Goal: Information Seeking & Learning: Check status

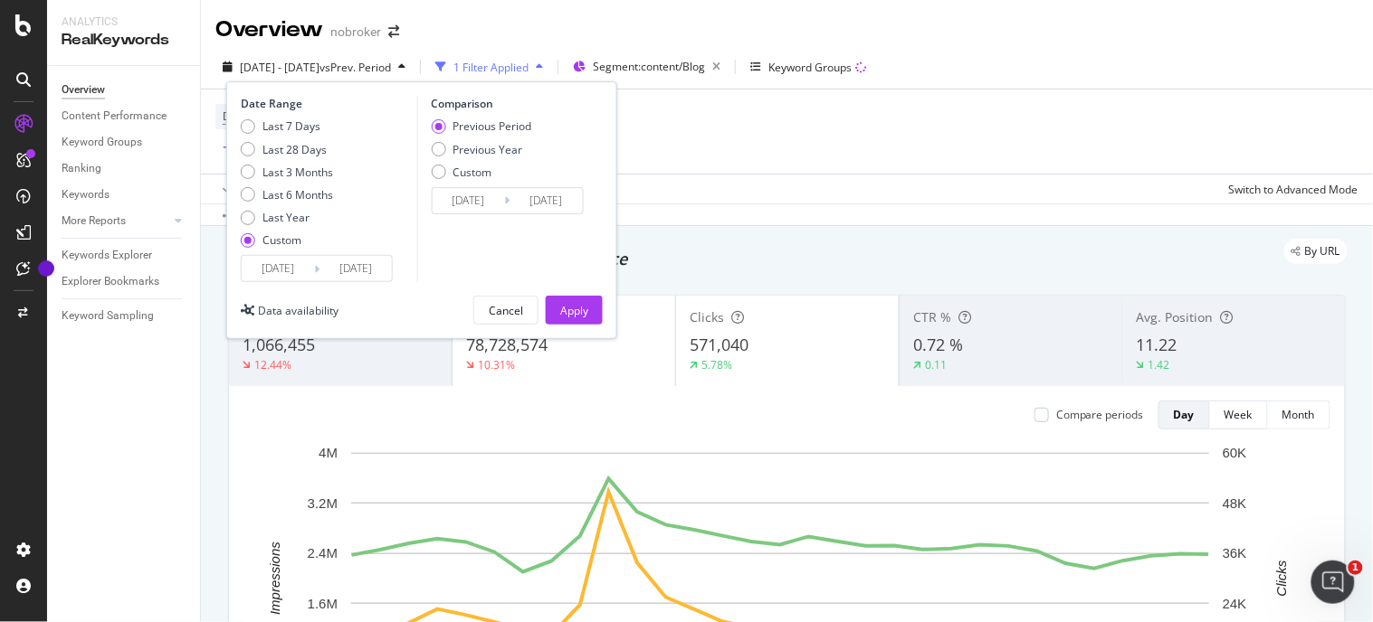
click at [377, 264] on input "2025/08/31" at bounding box center [355, 268] width 72 height 25
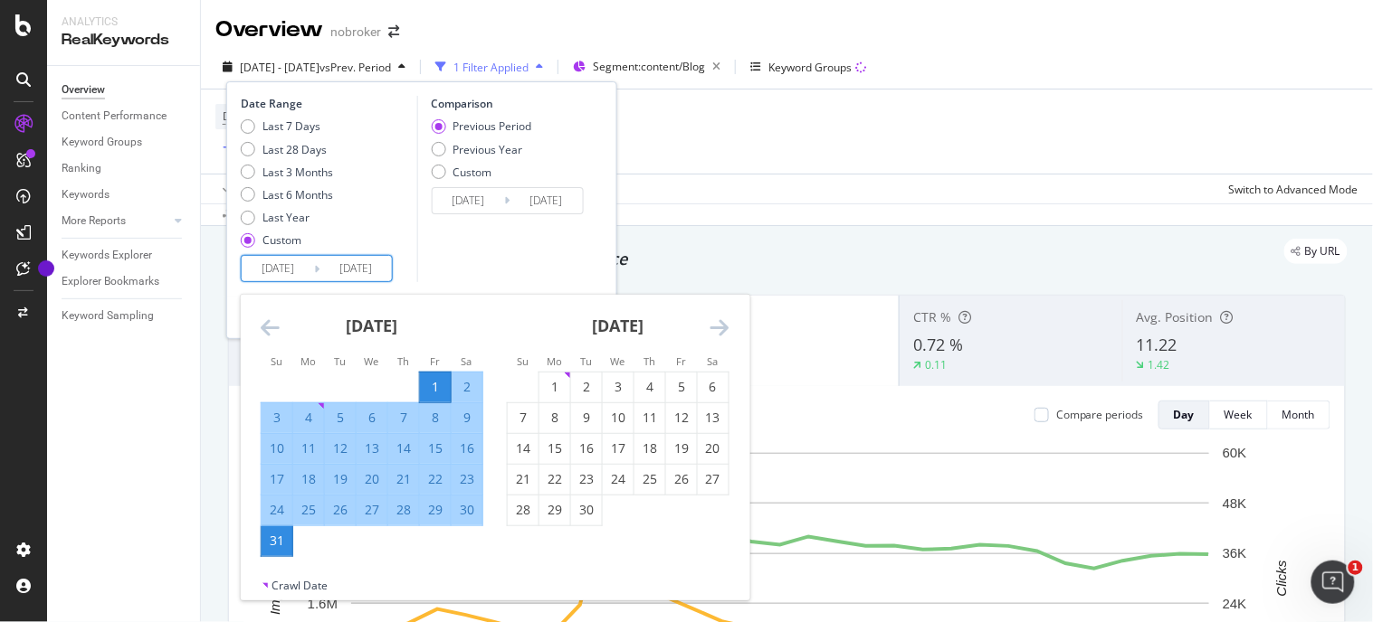
click at [716, 326] on icon "Move forward to switch to the next month." at bounding box center [719, 328] width 19 height 22
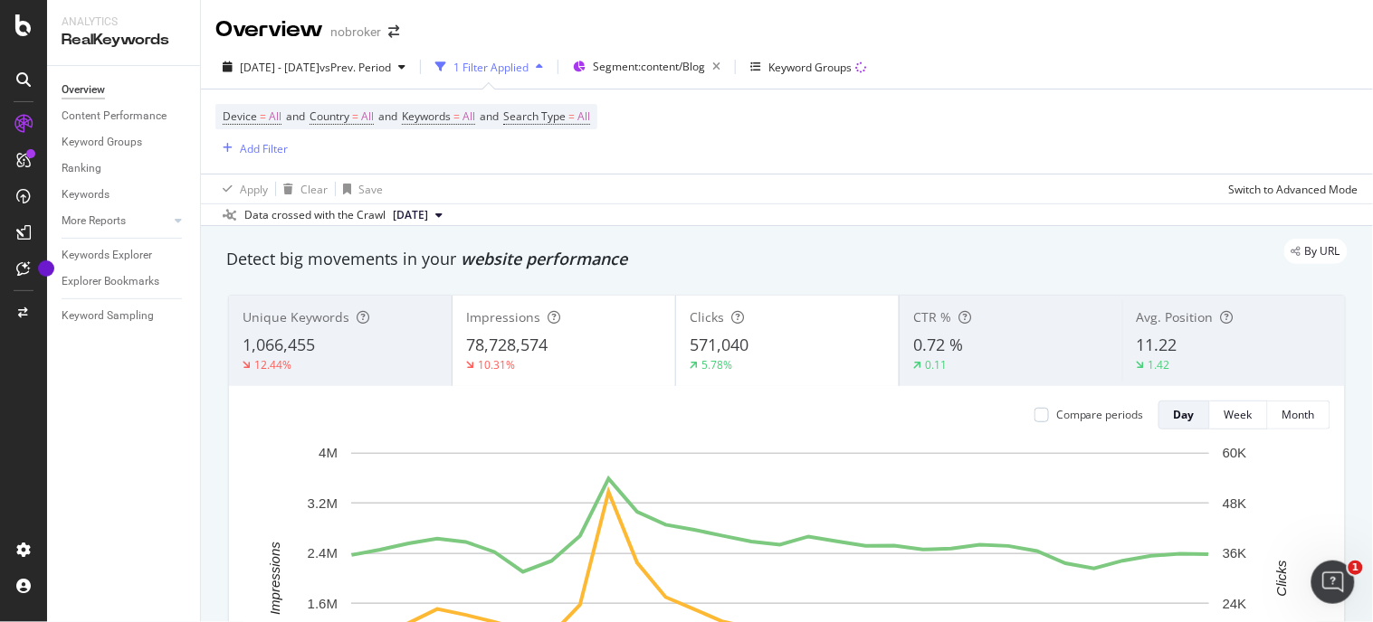
click at [848, 138] on div "Device = All and Country = All and Keywords = All and Search Type = All Add Fil…" at bounding box center [786, 132] width 1143 height 84
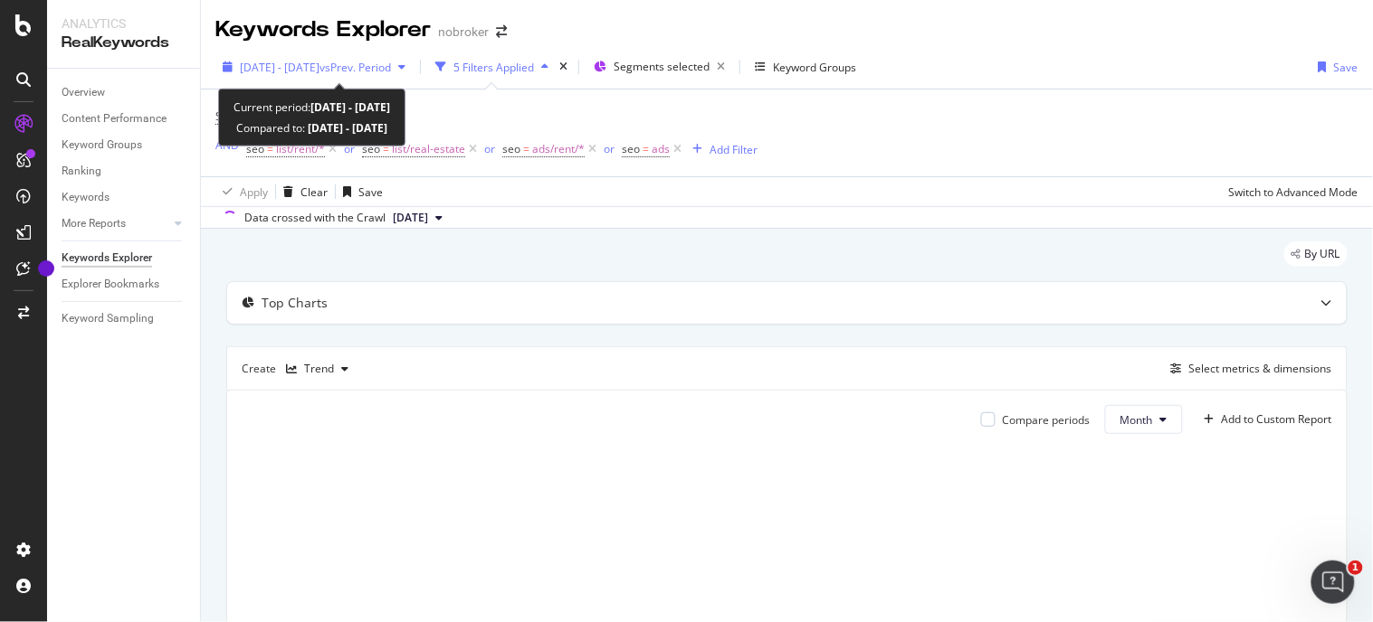
click at [319, 60] on span "[DATE] - [DATE]" at bounding box center [280, 67] width 80 height 15
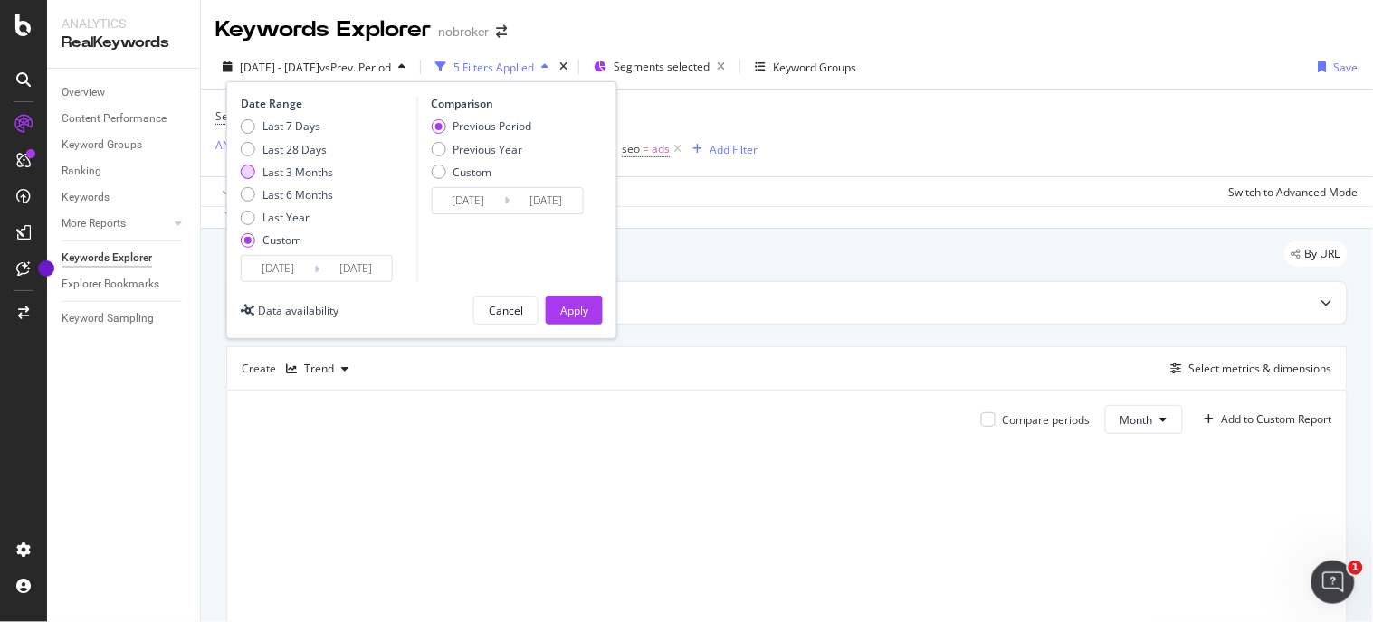
click at [292, 170] on div "Last 3 Months" at bounding box center [297, 172] width 71 height 15
type input "[DATE]"
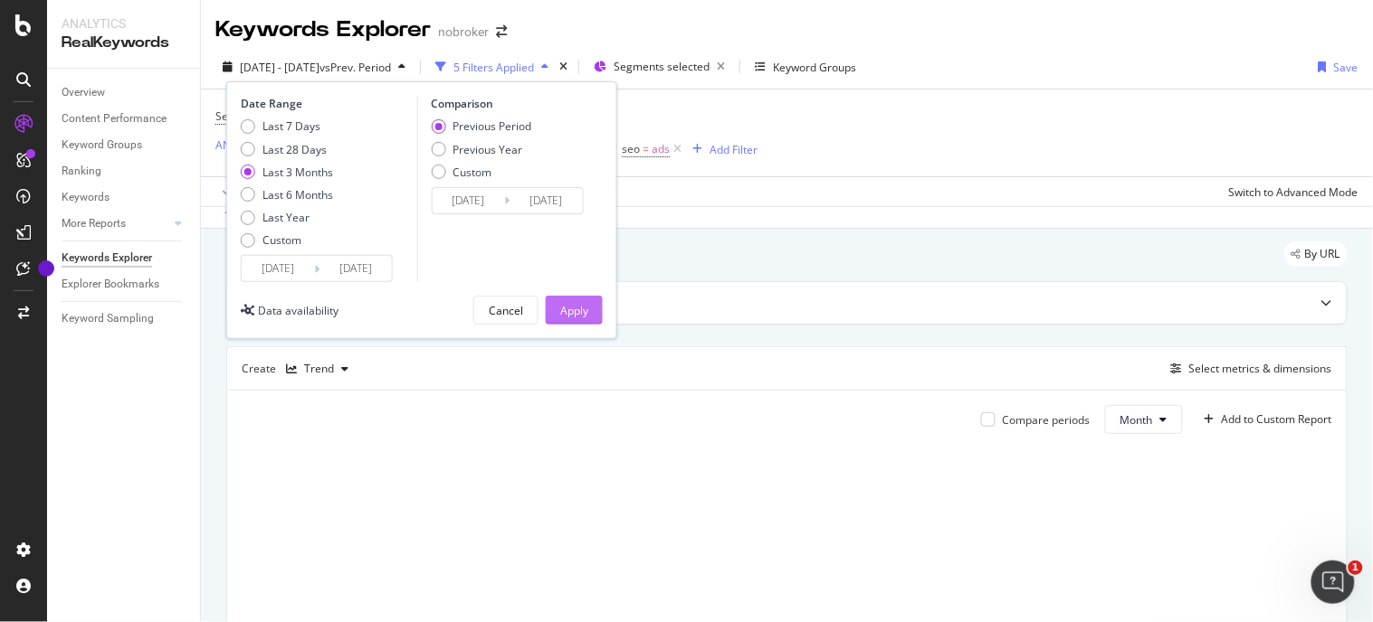
click at [582, 313] on div "Apply" at bounding box center [574, 310] width 28 height 15
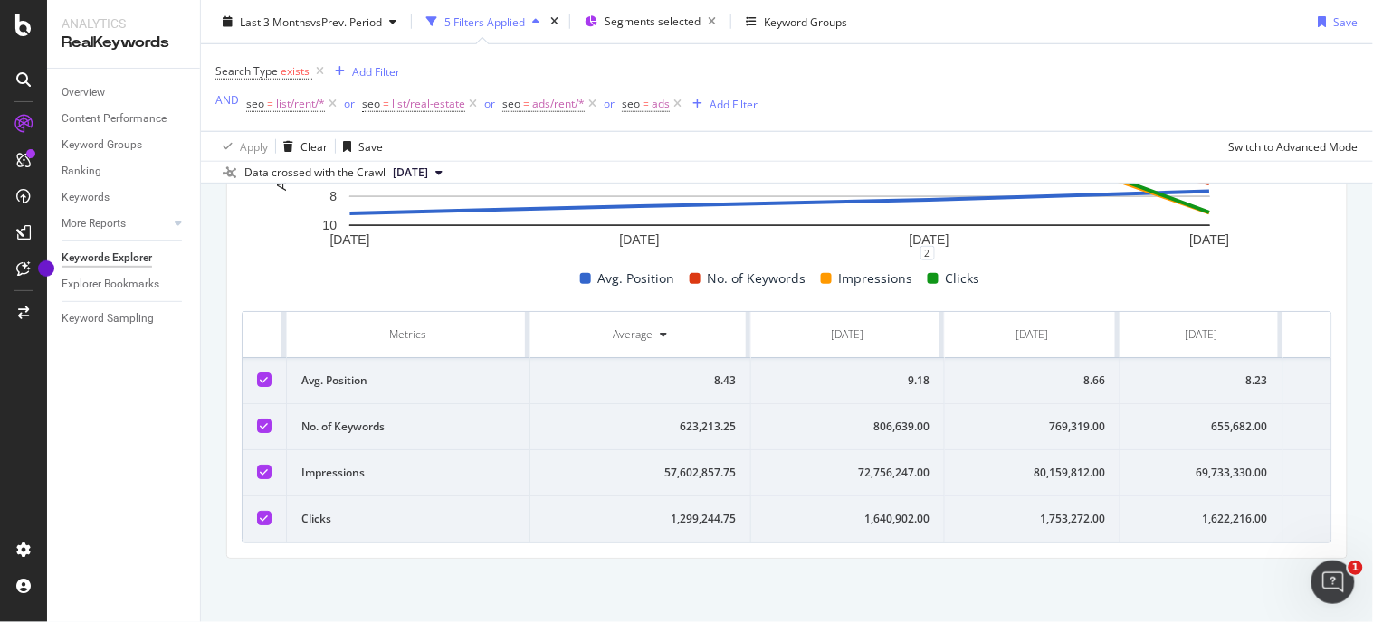
scroll to position [0, 109]
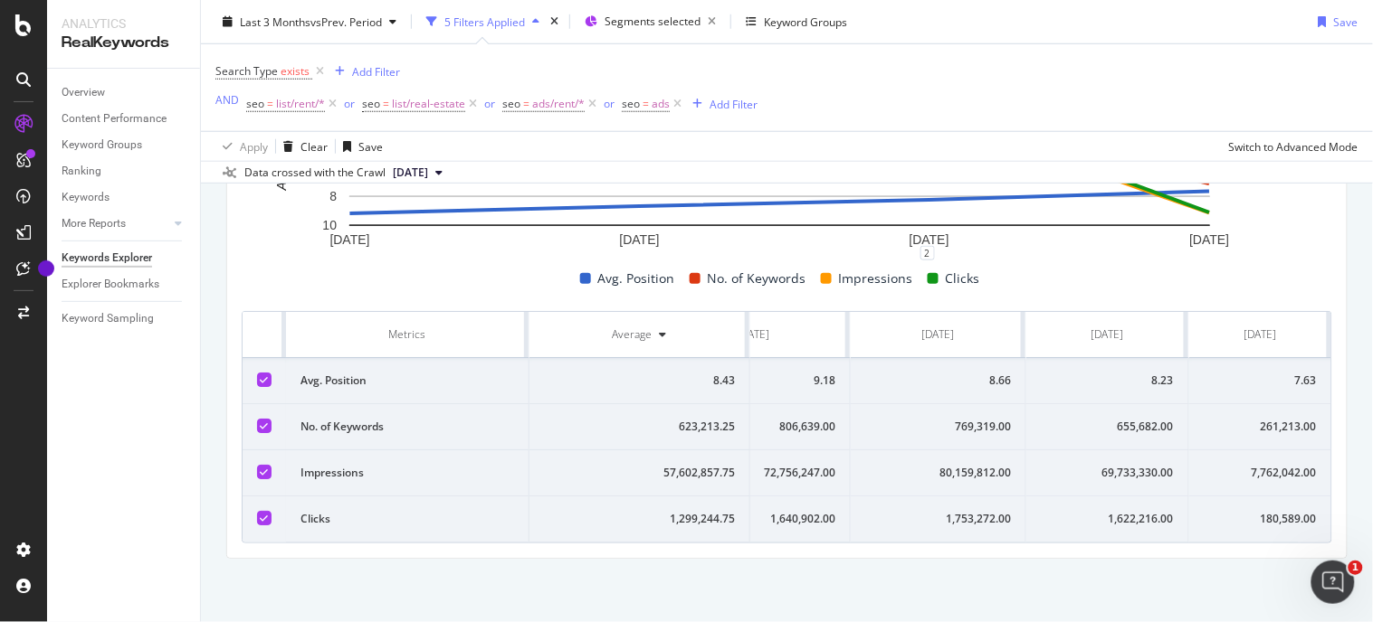
click at [951, 511] on div "1,753,272.00" at bounding box center [938, 519] width 146 height 16
click at [1097, 511] on div "1,622,216.00" at bounding box center [1106, 519] width 133 height 16
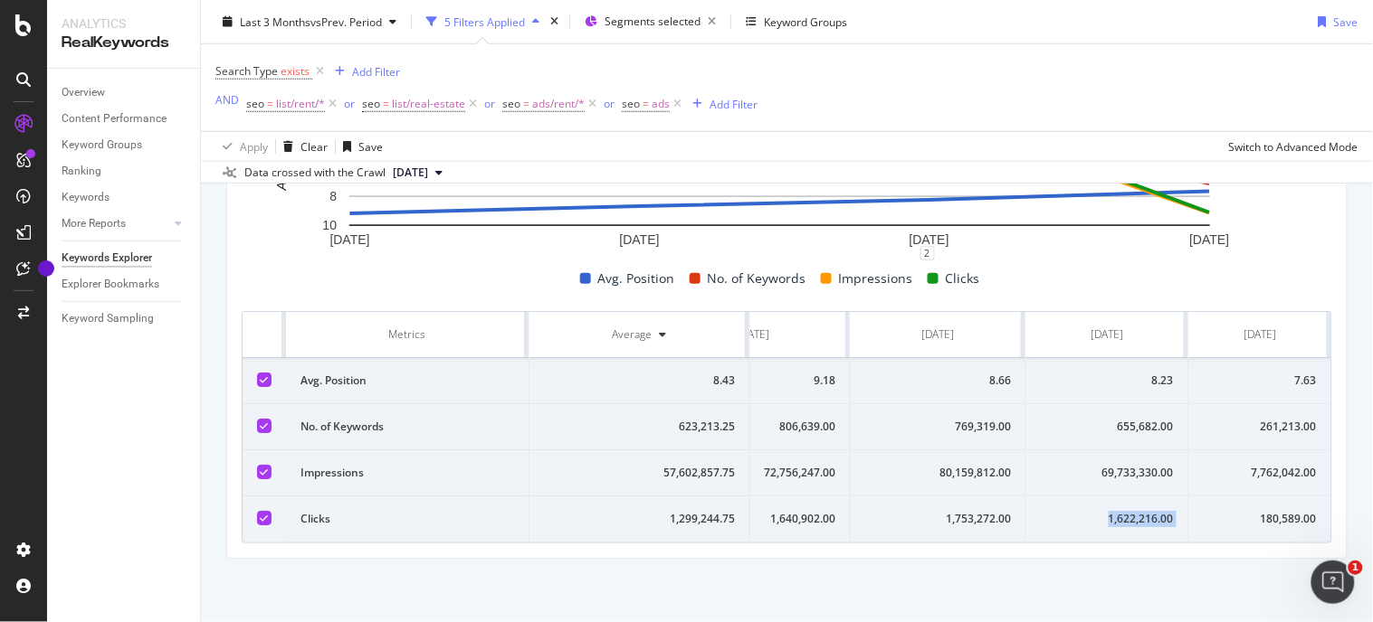
click at [1097, 511] on div "1,622,216.00" at bounding box center [1106, 519] width 133 height 16
copy div "1,622,216.00"
click at [953, 497] on td "1,753,272.00" at bounding box center [938, 520] width 176 height 46
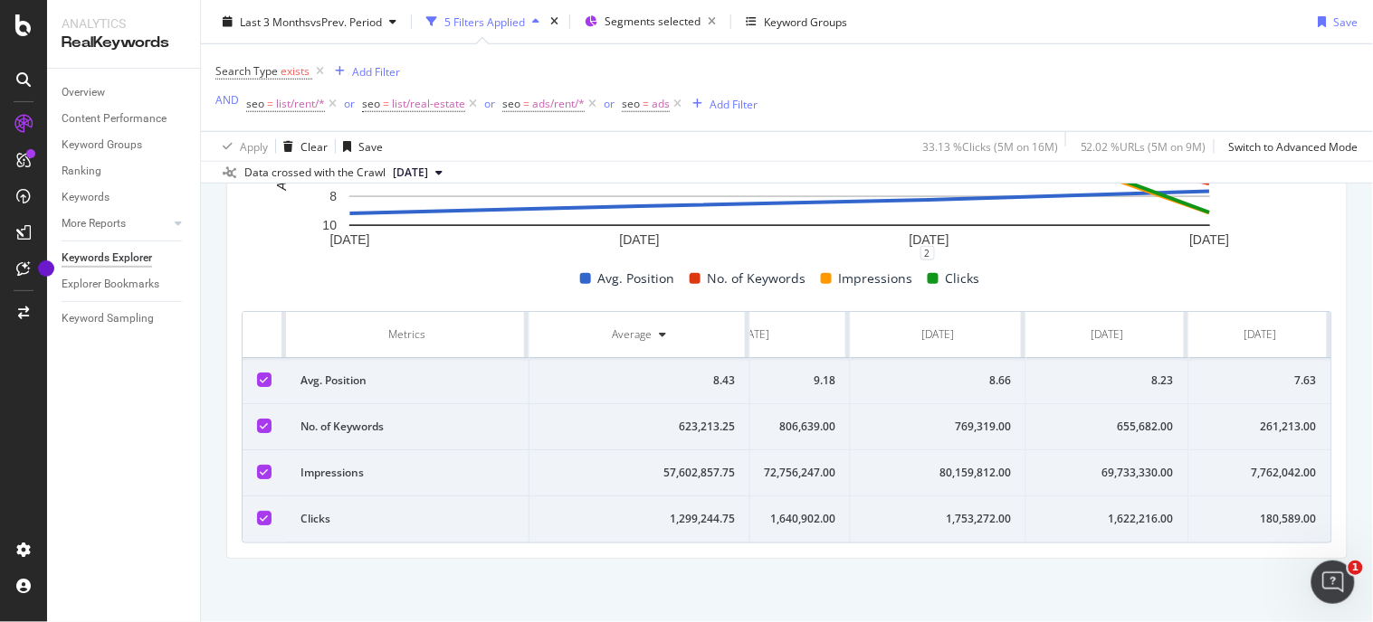
click at [1131, 465] on div "69,733,330.00" at bounding box center [1106, 473] width 133 height 16
copy div "69,733,330.00"
click at [1115, 419] on div "655,682.00" at bounding box center [1106, 427] width 133 height 16
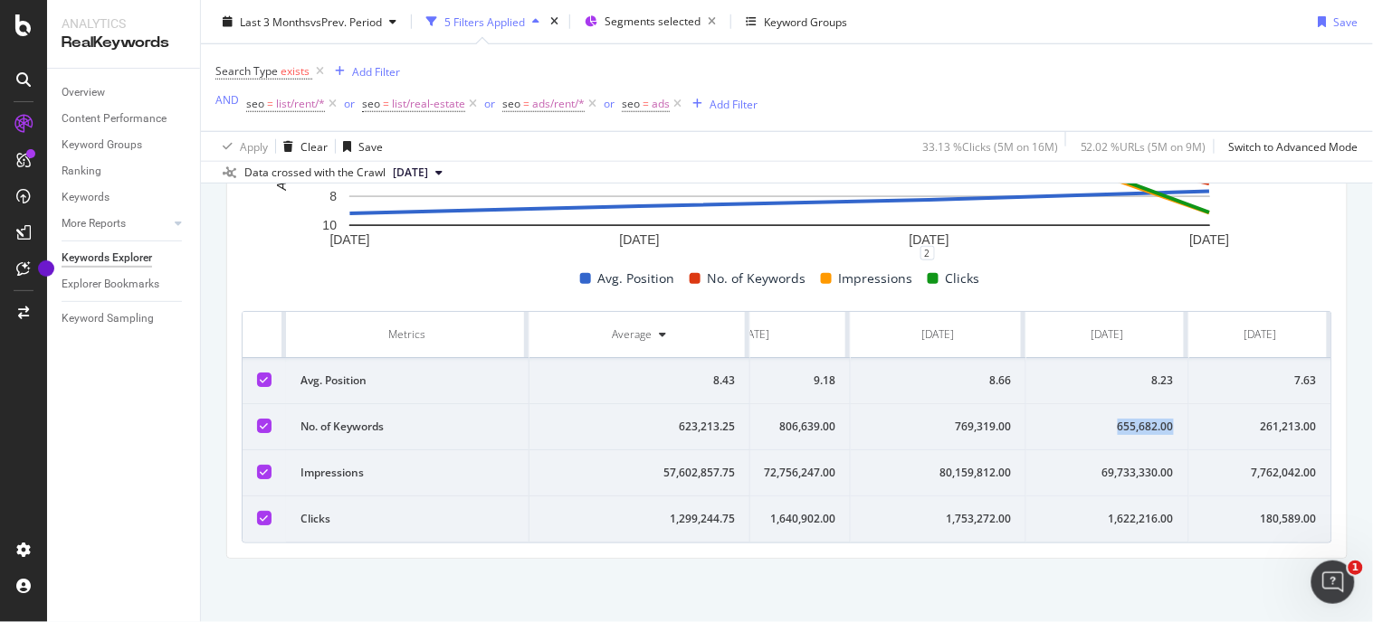
click at [1115, 419] on div "655,682.00" at bounding box center [1106, 427] width 133 height 16
copy div "655,682.00"
click at [1115, 419] on div "655,682.00" at bounding box center [1106, 427] width 133 height 16
click at [1134, 373] on div "8.23" at bounding box center [1106, 381] width 133 height 16
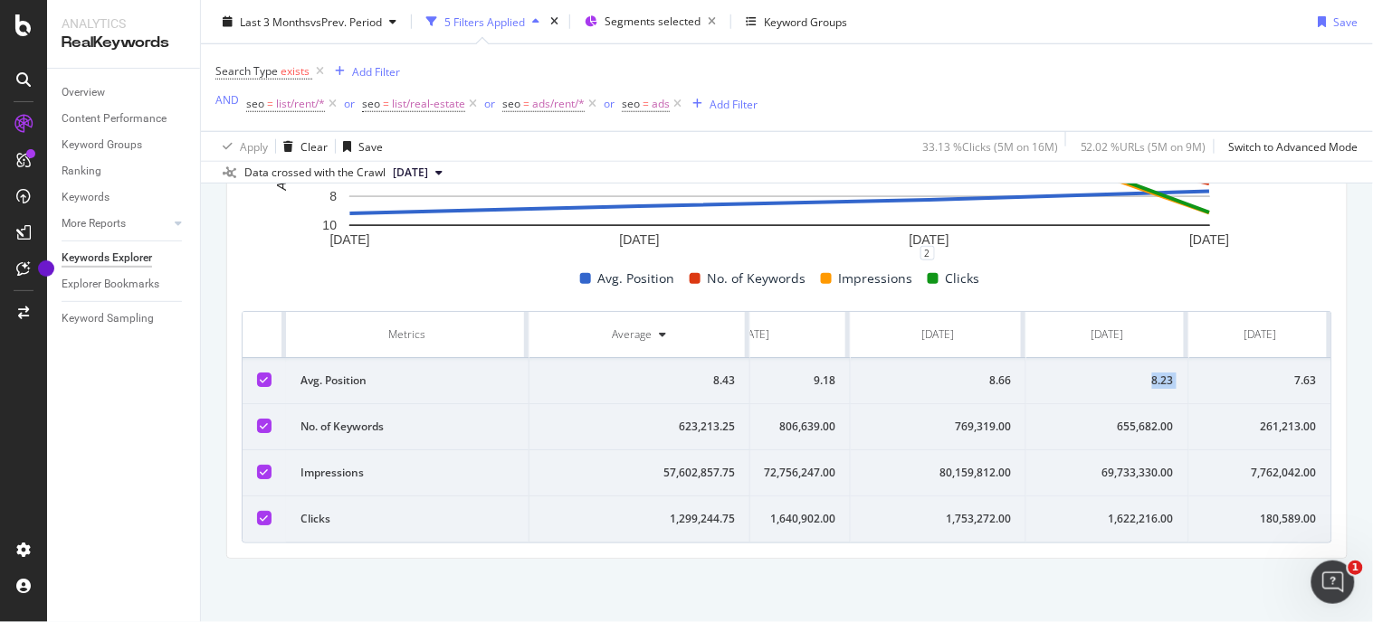
copy div "8.23"
click at [1134, 373] on div "8.23" at bounding box center [1106, 381] width 133 height 16
click at [1243, 358] on td "7.63" at bounding box center [1260, 381] width 142 height 46
copy div "7.63"
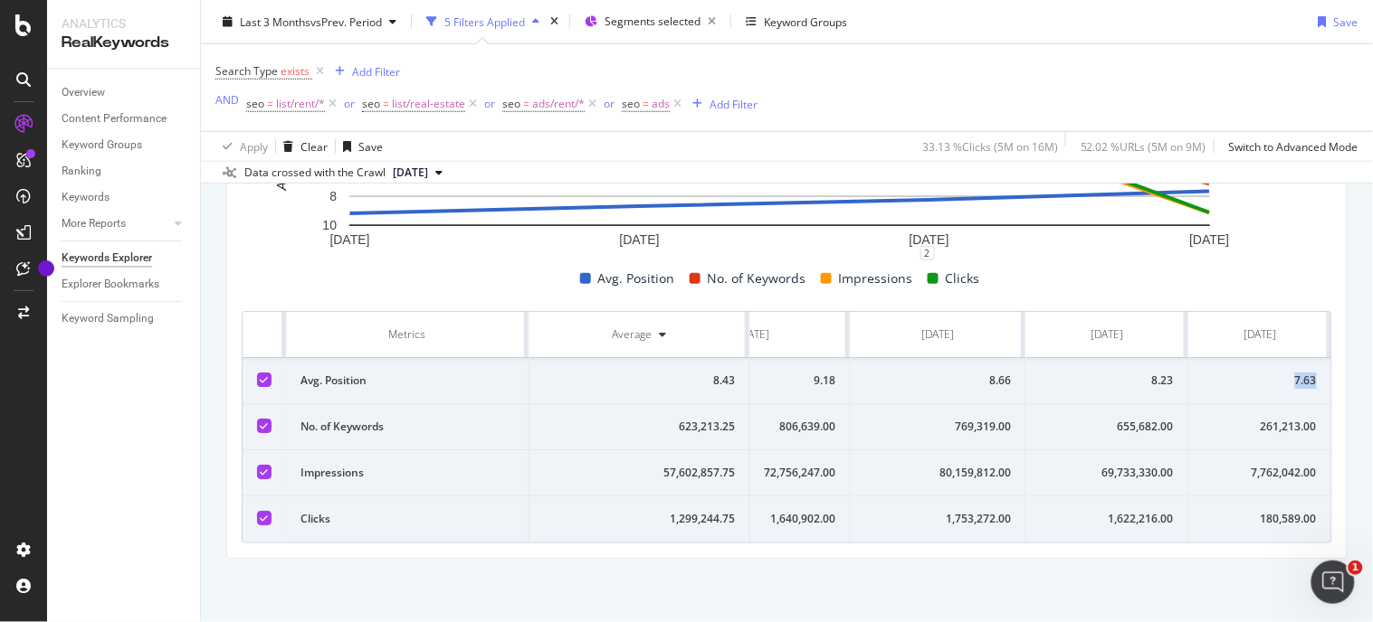
click at [1243, 358] on td "7.63" at bounding box center [1260, 381] width 142 height 46
click at [1255, 497] on td "180,589.00" at bounding box center [1260, 520] width 142 height 46
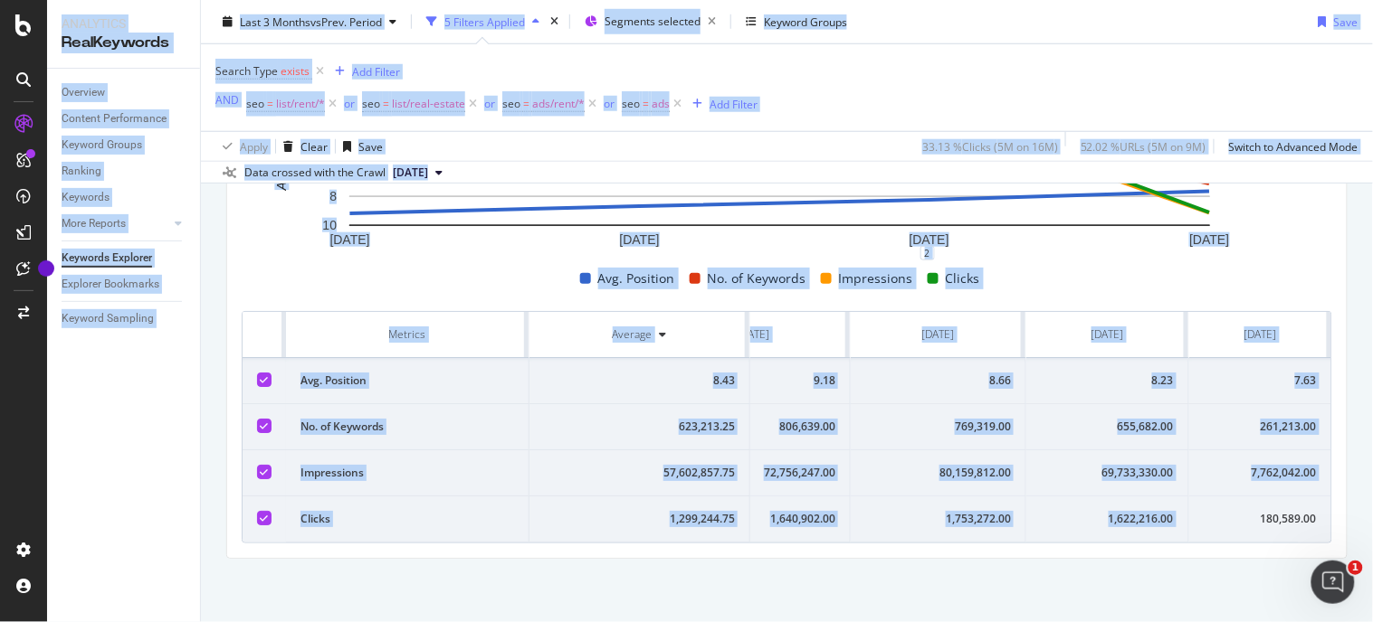
copy div "180,589.00"
click at [1255, 497] on td "180,589.00" at bounding box center [1260, 520] width 142 height 46
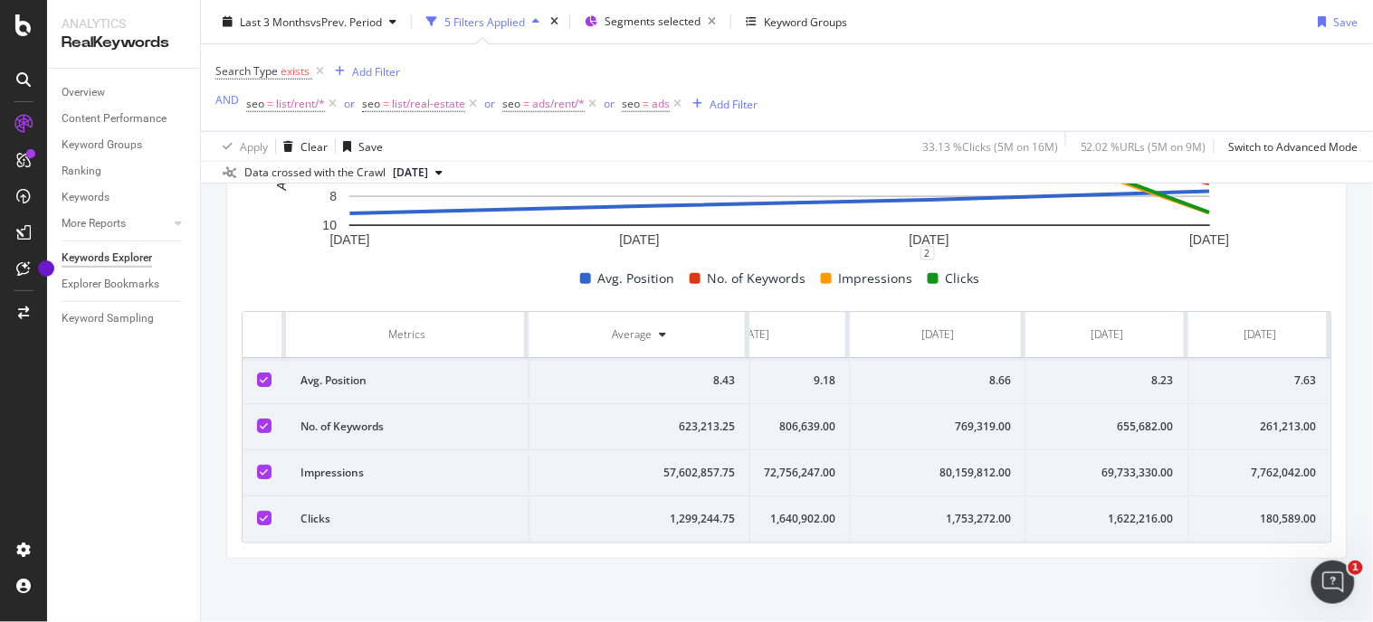
click at [1253, 465] on div "7,762,042.00" at bounding box center [1259, 473] width 113 height 16
copy div "7,762,042.00"
click at [1253, 465] on div "7,762,042.00" at bounding box center [1259, 473] width 113 height 16
click at [1297, 419] on div "261,213.00" at bounding box center [1259, 427] width 113 height 16
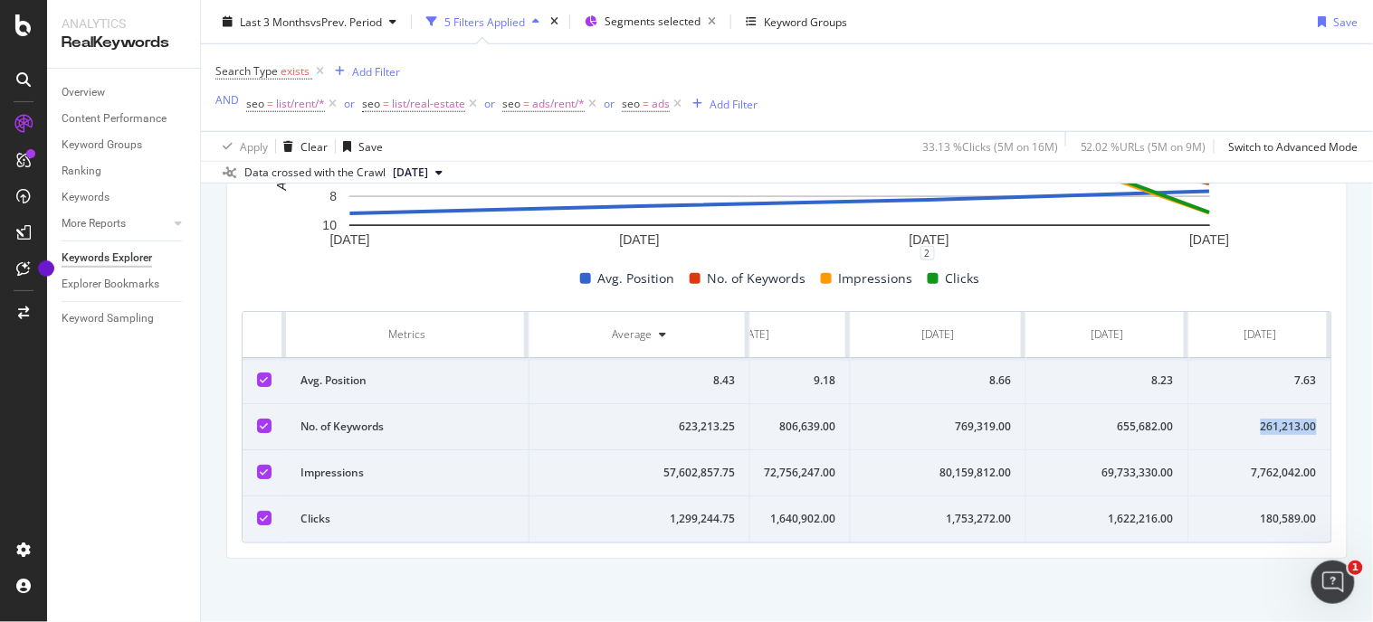
click at [1297, 419] on div "261,213.00" at bounding box center [1259, 427] width 113 height 16
copy div "261,213.00"
click at [1297, 419] on div "261,213.00" at bounding box center [1259, 427] width 113 height 16
